Goal: Task Accomplishment & Management: Use online tool/utility

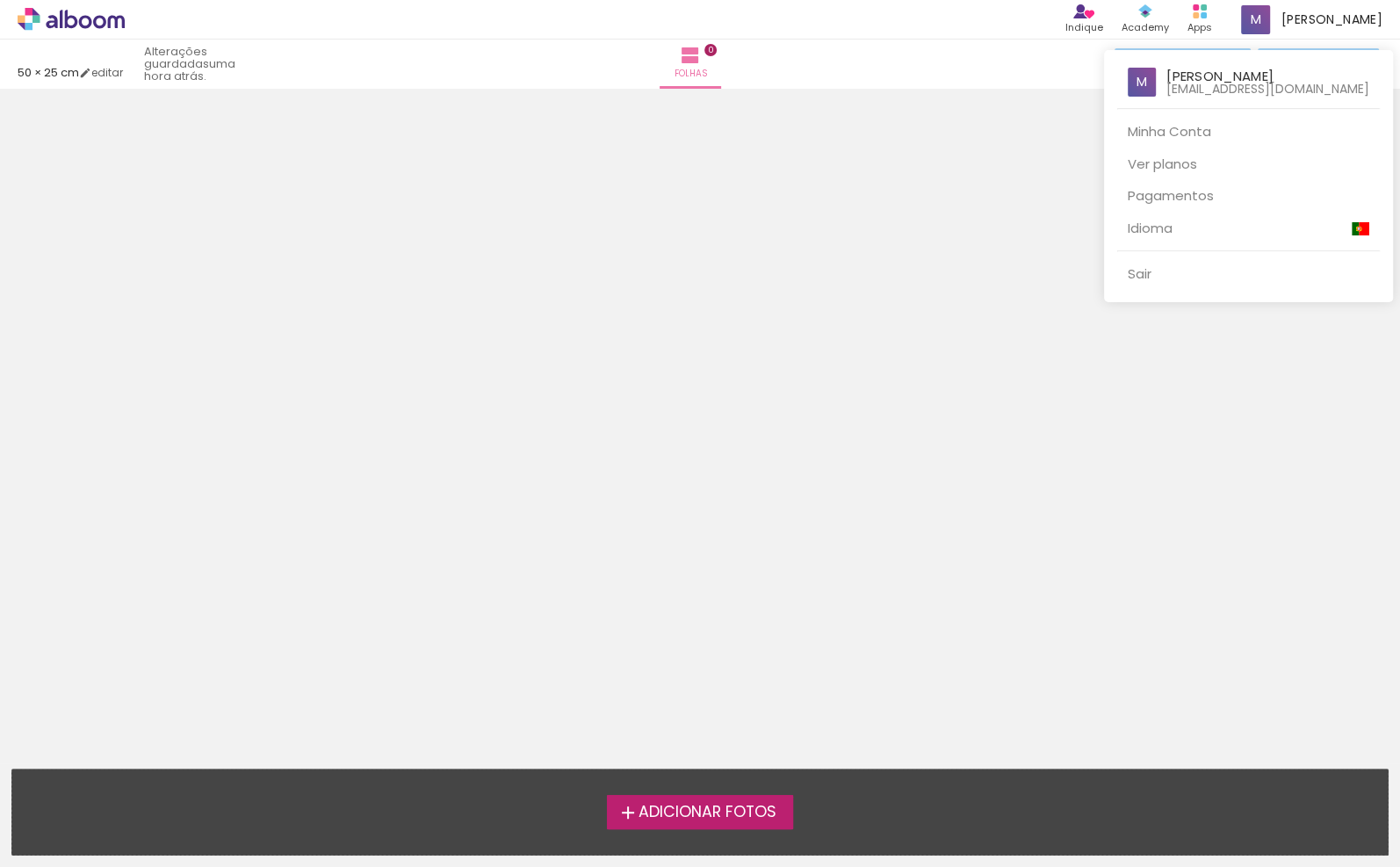
click at [754, 236] on div at bounding box center [700, 433] width 1400 height 867
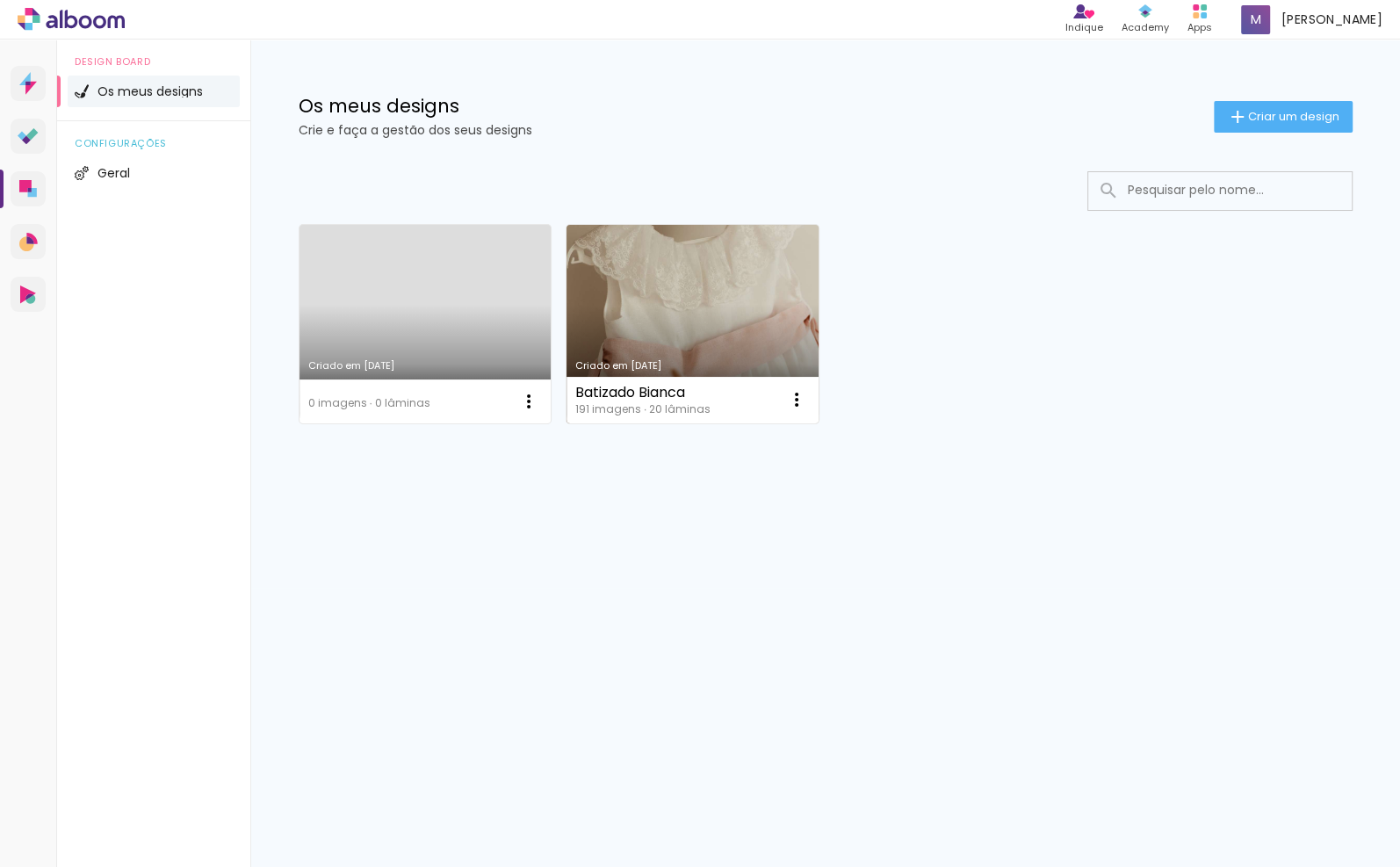
click at [635, 298] on link "Criado em [DATE]" at bounding box center [692, 325] width 252 height 199
